Goal: Task Accomplishment & Management: Use online tool/utility

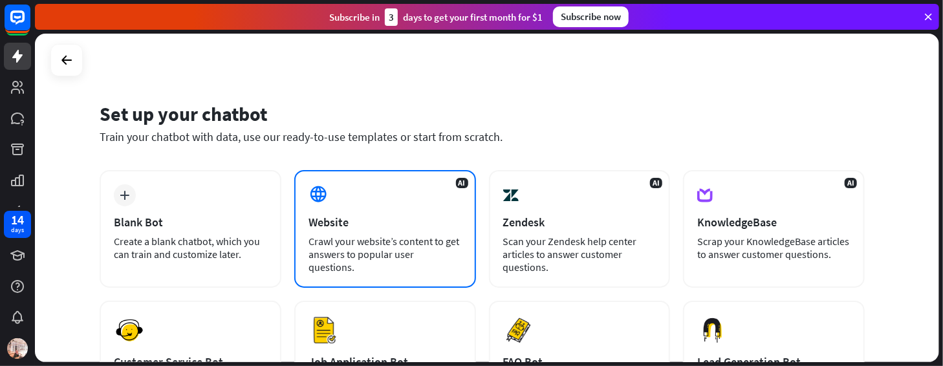
click at [400, 226] on div "Website" at bounding box center [384, 222] width 153 height 15
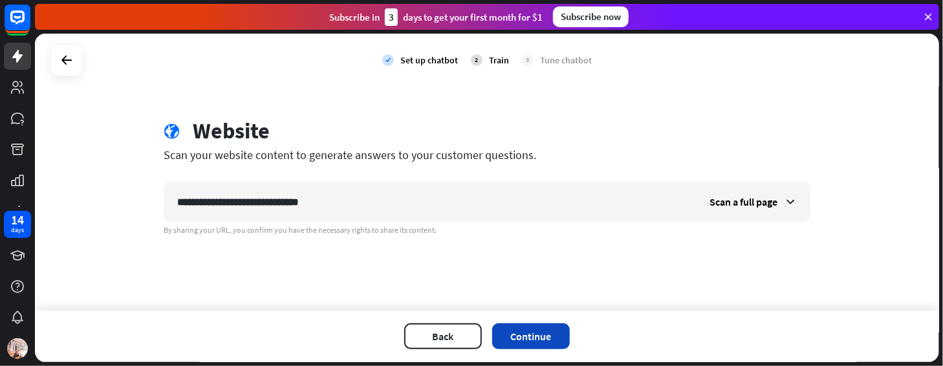
type input "**********"
click at [549, 336] on button "Continue" at bounding box center [531, 336] width 78 height 26
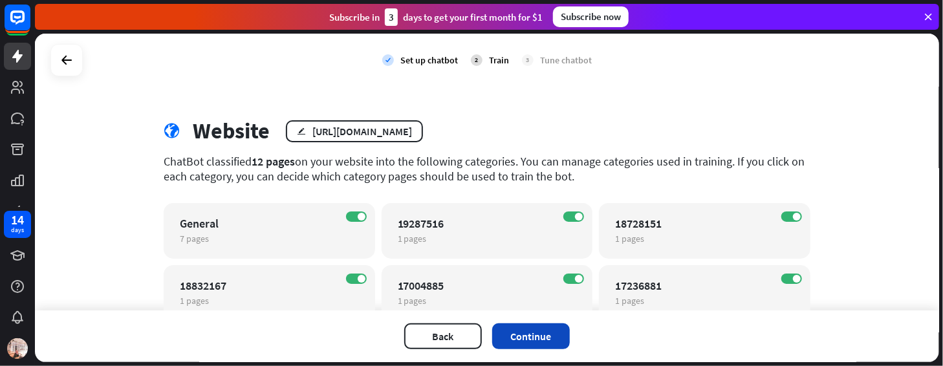
click at [497, 337] on button "Continue" at bounding box center [531, 336] width 78 height 26
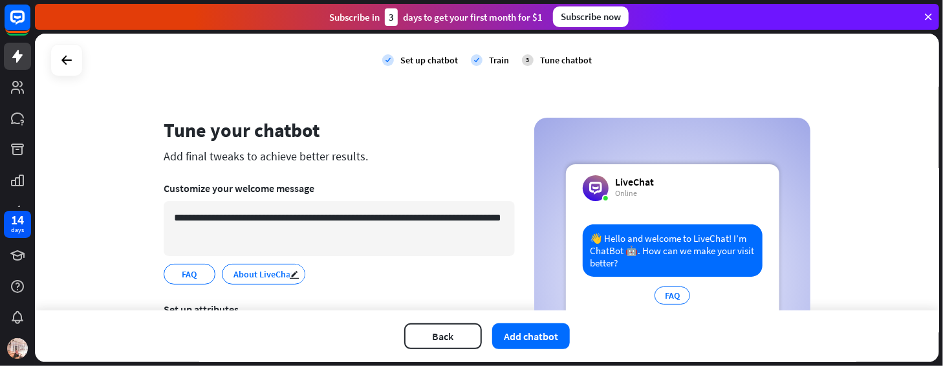
click at [248, 275] on span "About LiveChat" at bounding box center [263, 274] width 63 height 14
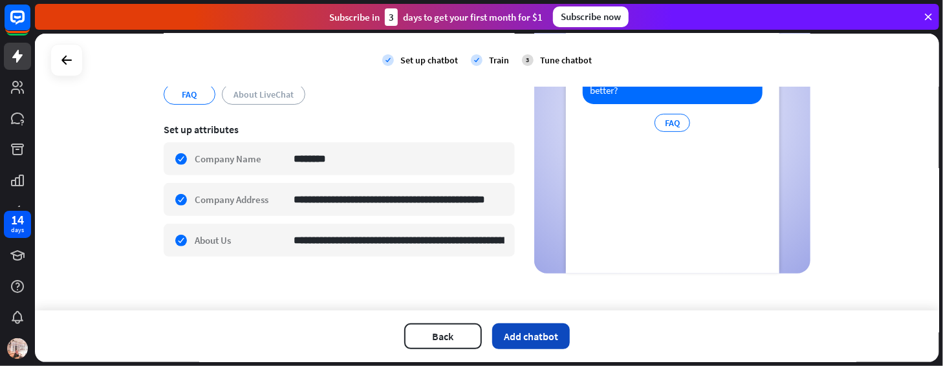
scroll to position [182, 0]
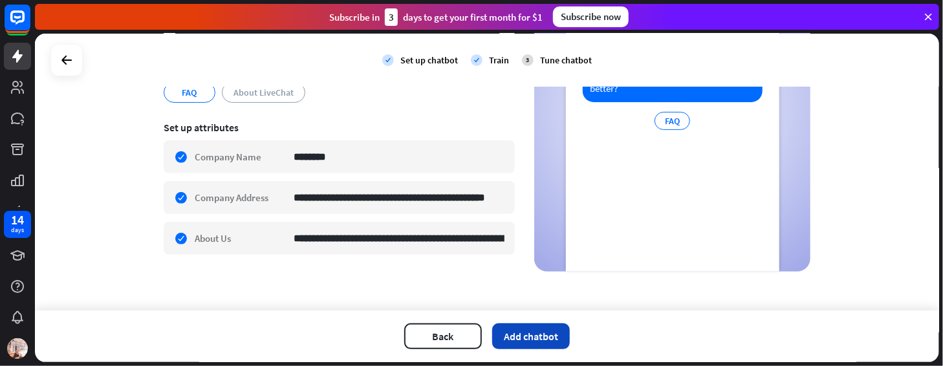
click at [530, 334] on button "Add chatbot" at bounding box center [531, 336] width 78 height 26
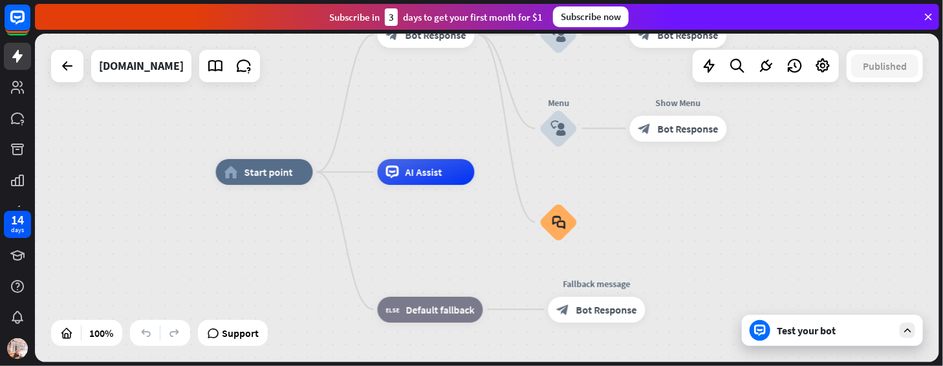
click at [869, 332] on div "Test your bot" at bounding box center [835, 330] width 116 height 13
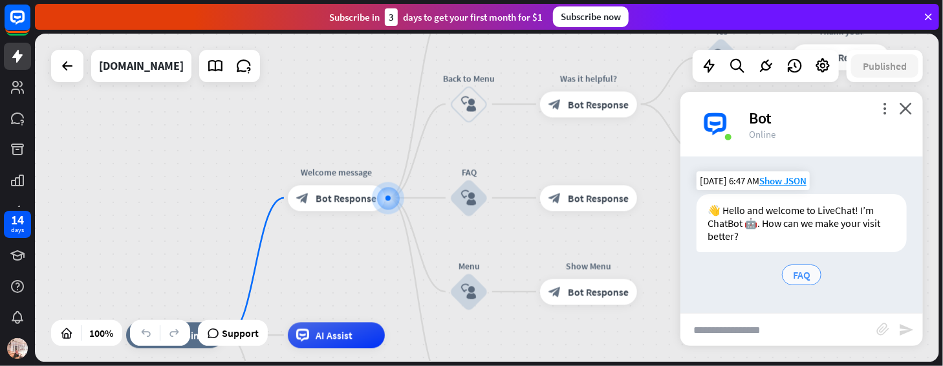
click at [797, 274] on span "FAQ" at bounding box center [801, 274] width 17 height 13
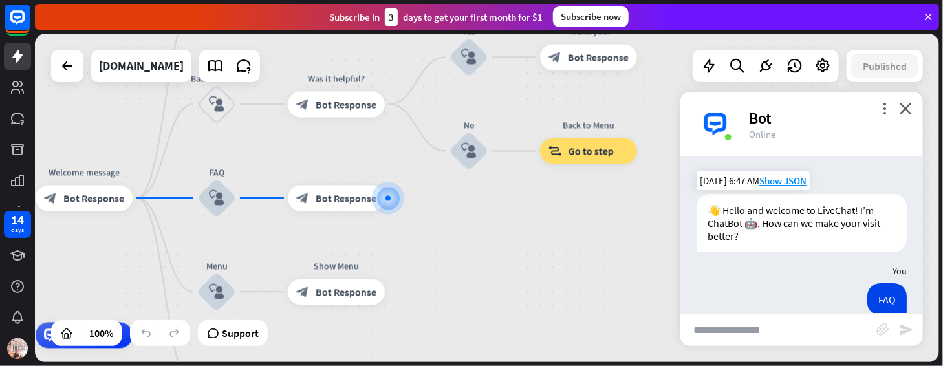
scroll to position [98, 0]
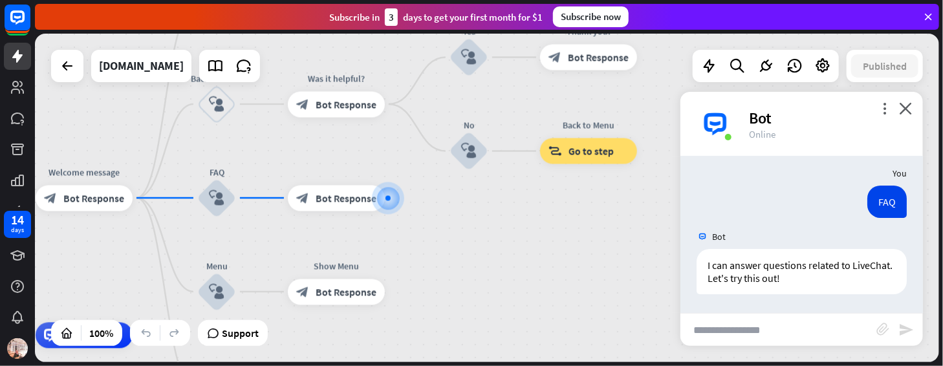
click at [883, 114] on div "Bot" at bounding box center [828, 118] width 158 height 20
click at [885, 110] on icon "more_vert" at bounding box center [884, 108] width 12 height 12
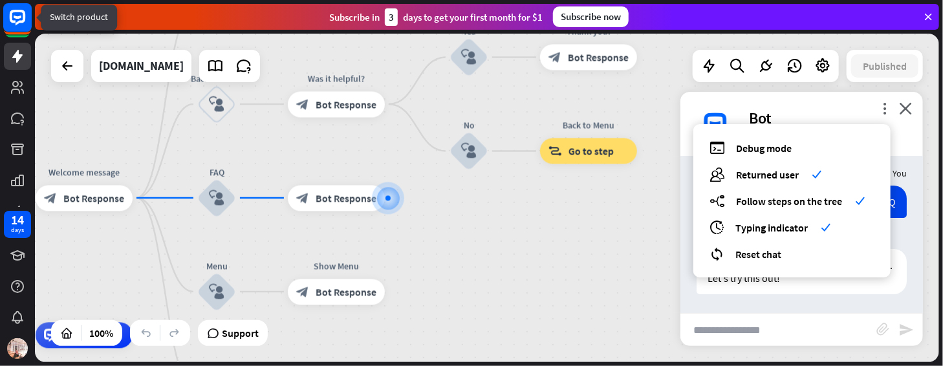
click at [21, 14] on rect at bounding box center [17, 17] width 28 height 28
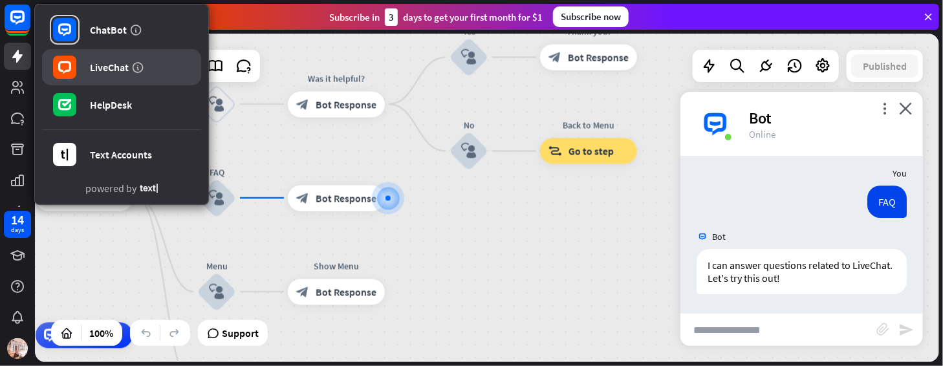
click at [83, 84] on link "LiveChat" at bounding box center [121, 67] width 159 height 36
